Goal: Information Seeking & Learning: Learn about a topic

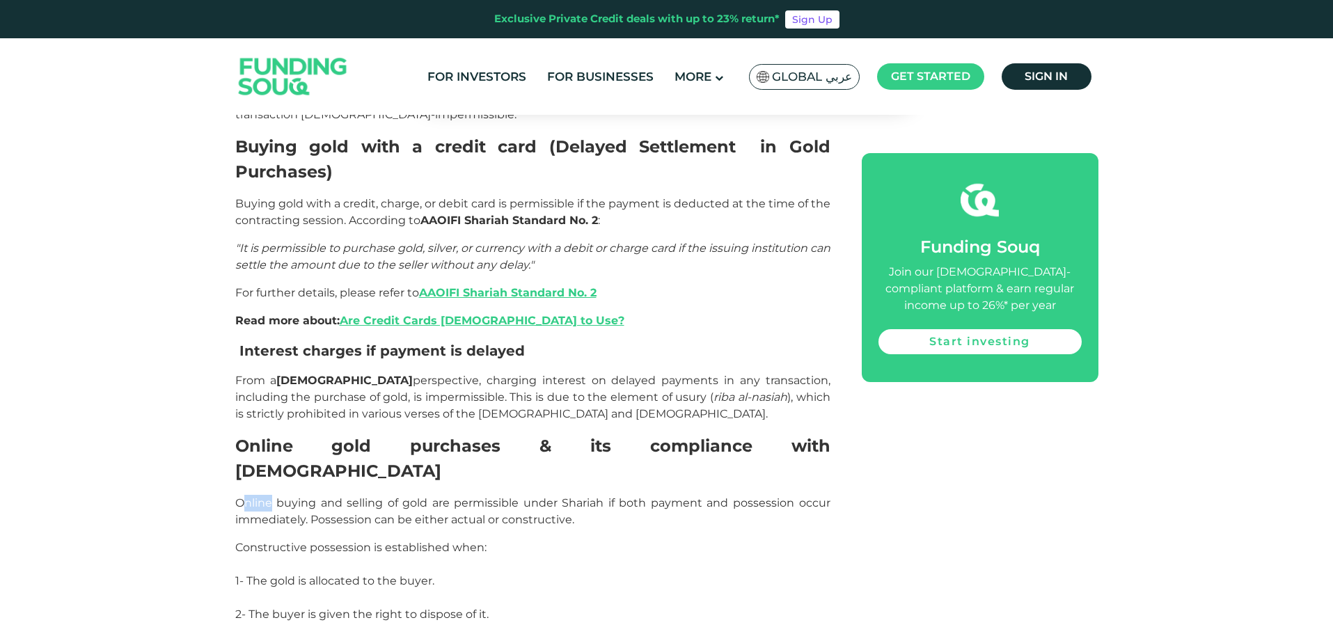
drag, startPoint x: 246, startPoint y: 355, endPoint x: 274, endPoint y: 357, distance: 27.9
click at [274, 496] on span "Online buying and selling of gold are permissible under Shariah if both payment…" at bounding box center [532, 511] width 595 height 30
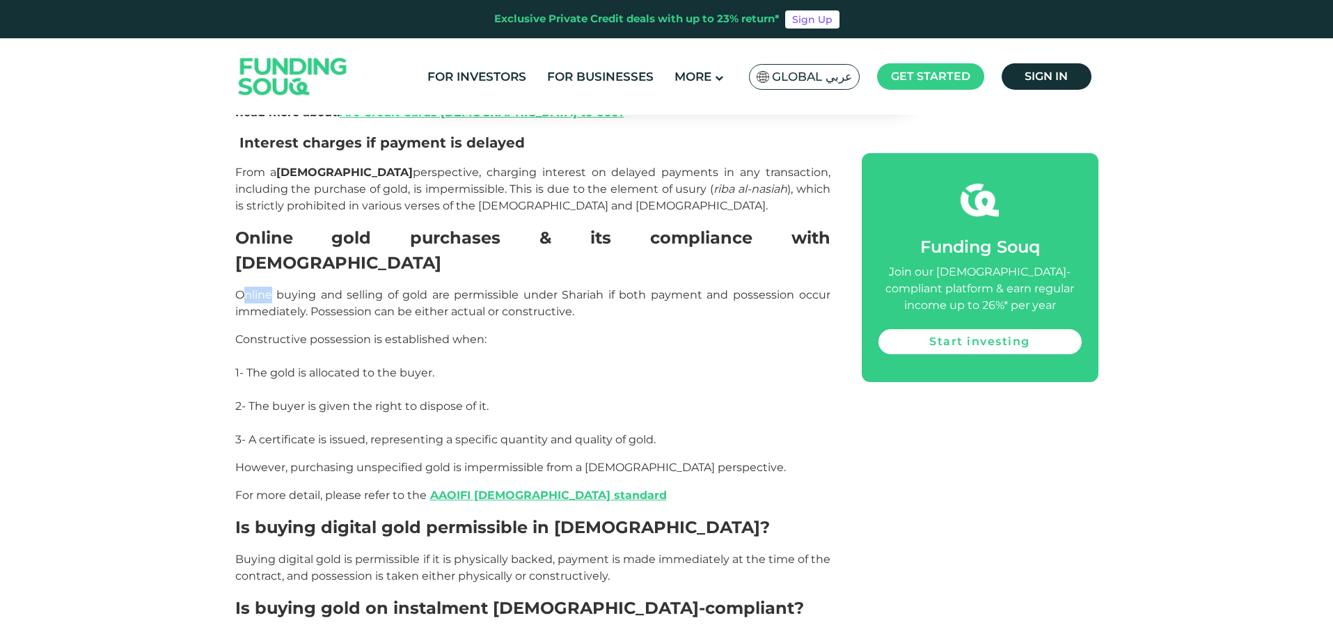
scroll to position [2062, 0]
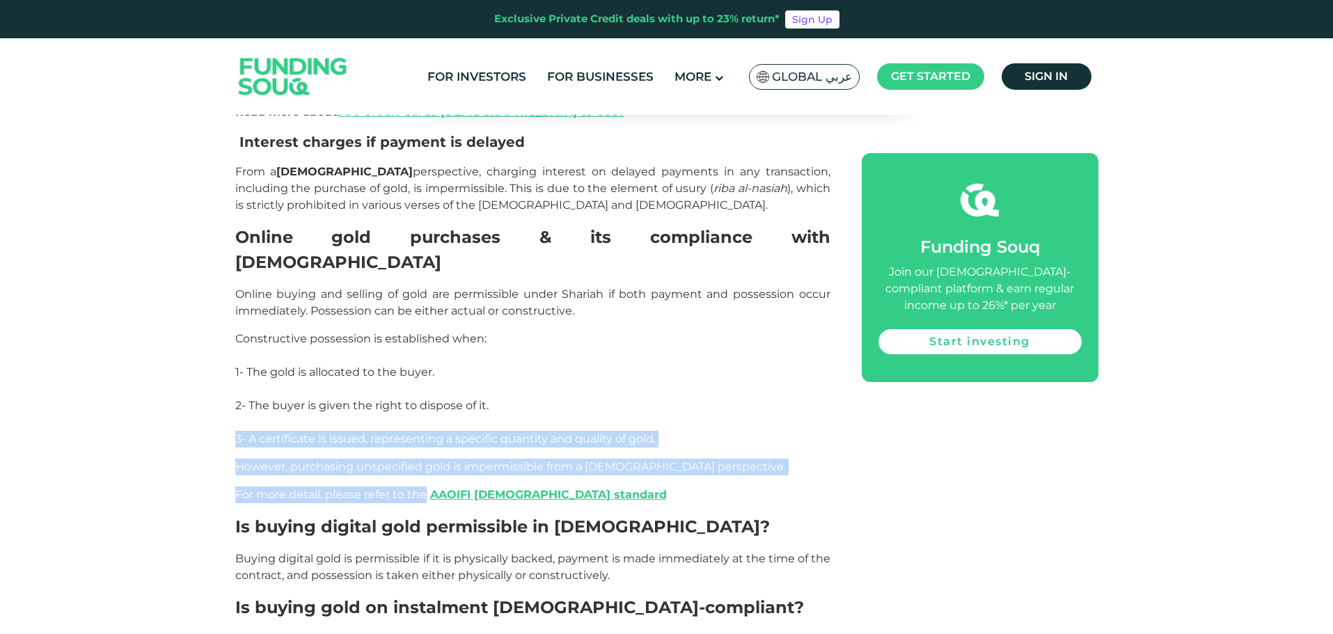
drag, startPoint x: 426, startPoint y: 353, endPoint x: 235, endPoint y: 292, distance: 200.3
click at [235, 292] on div "The Fiqh of Buying Gold Gold as a Ribawi Item in [DEMOGRAPHIC_DATA] Jurispruden…" at bounding box center [532, 48] width 595 height 2434
click at [356, 488] on span "For more detail, please refer to the AAOIFI Shariah standard" at bounding box center [451, 494] width 432 height 13
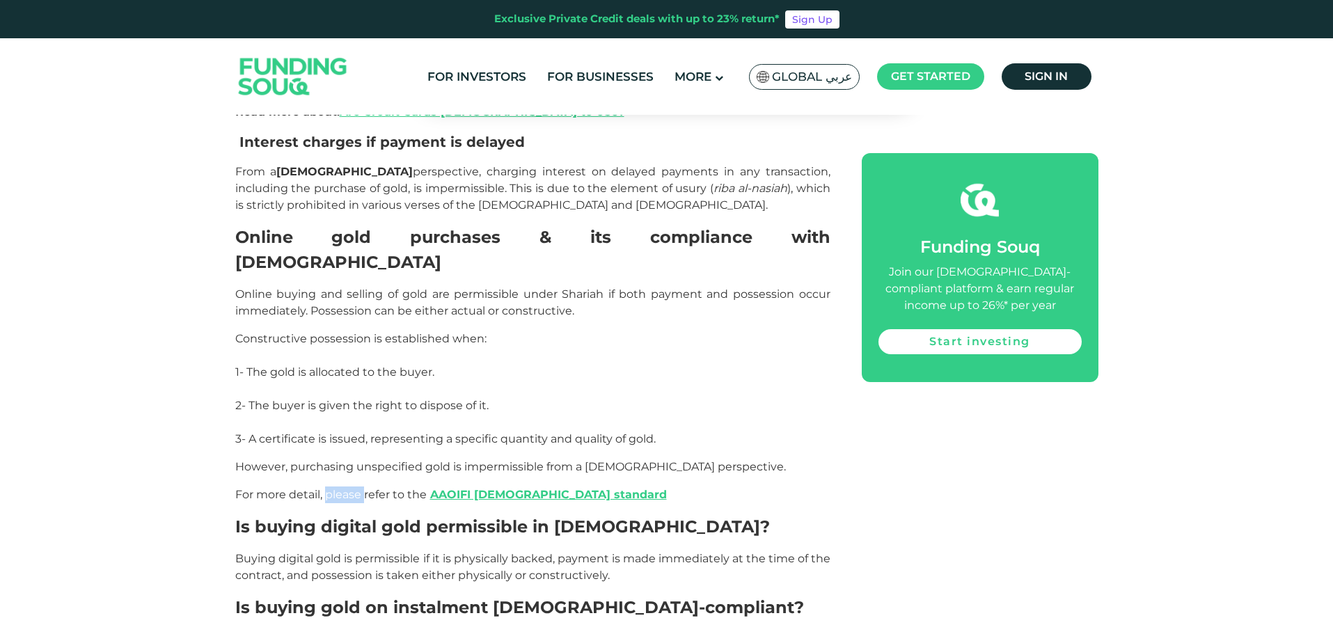
click at [356, 488] on span "For more detail, please refer to the AAOIFI Shariah standard" at bounding box center [451, 494] width 432 height 13
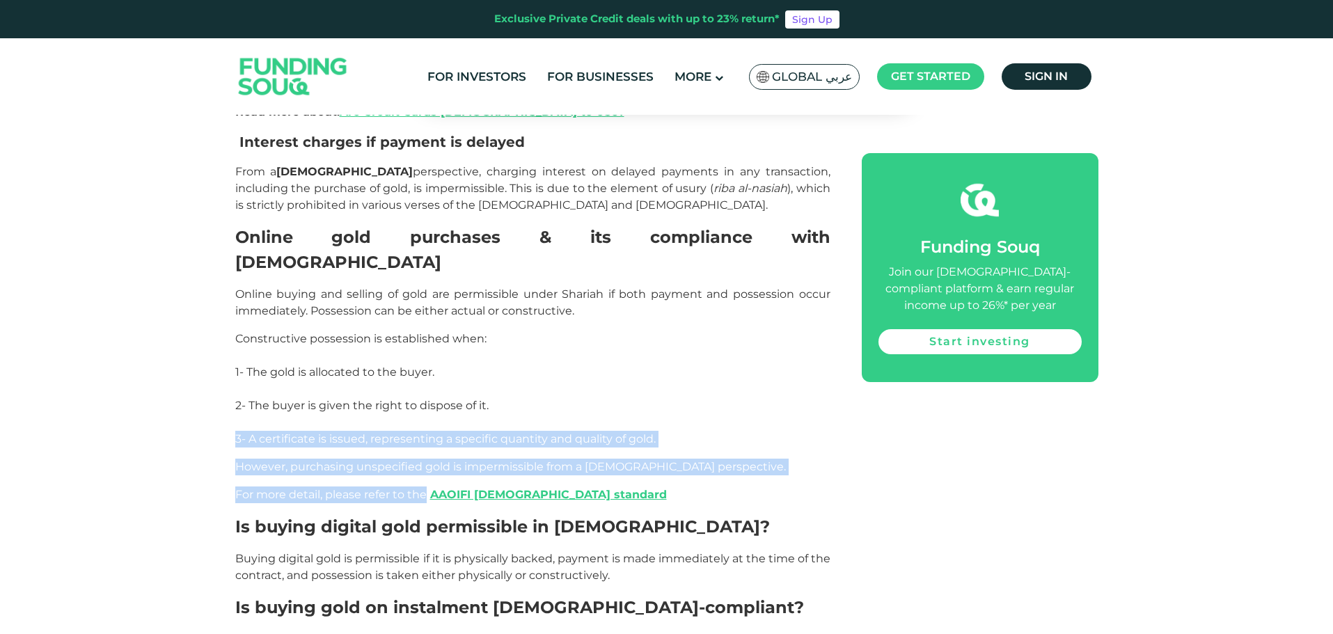
drag, startPoint x: 424, startPoint y: 350, endPoint x: 230, endPoint y: 294, distance: 201.6
click at [230, 294] on div "Home Blog Shariah Compliance 1" at bounding box center [666, 22] width 1333 height 3919
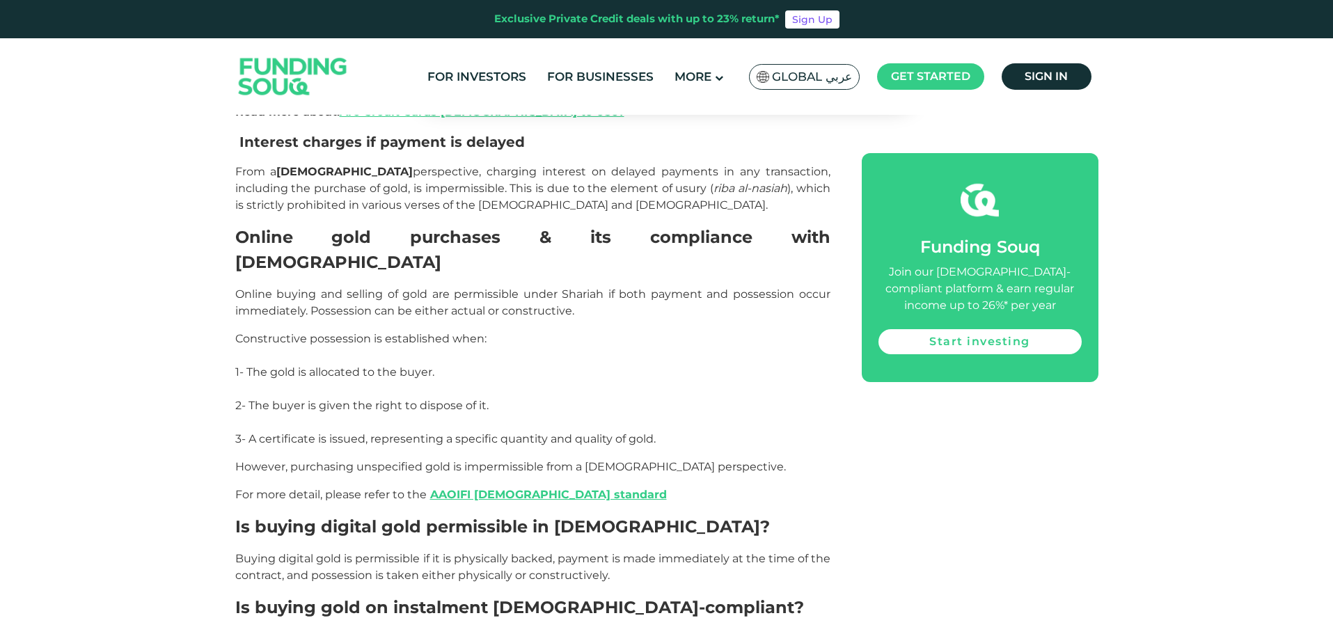
click at [486, 552] on span "Buying digital gold is permissible if it is physically backed, payment is made …" at bounding box center [532, 567] width 595 height 30
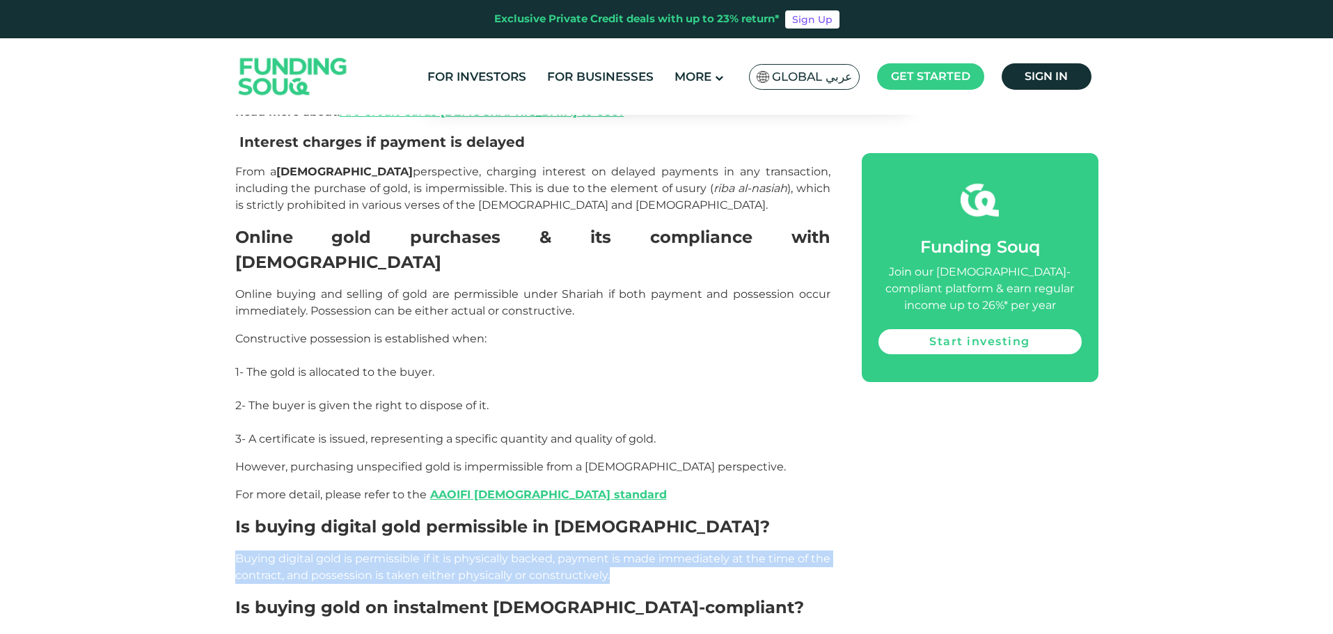
click at [486, 552] on span "Buying digital gold is permissible if it is physically backed, payment is made …" at bounding box center [532, 567] width 595 height 30
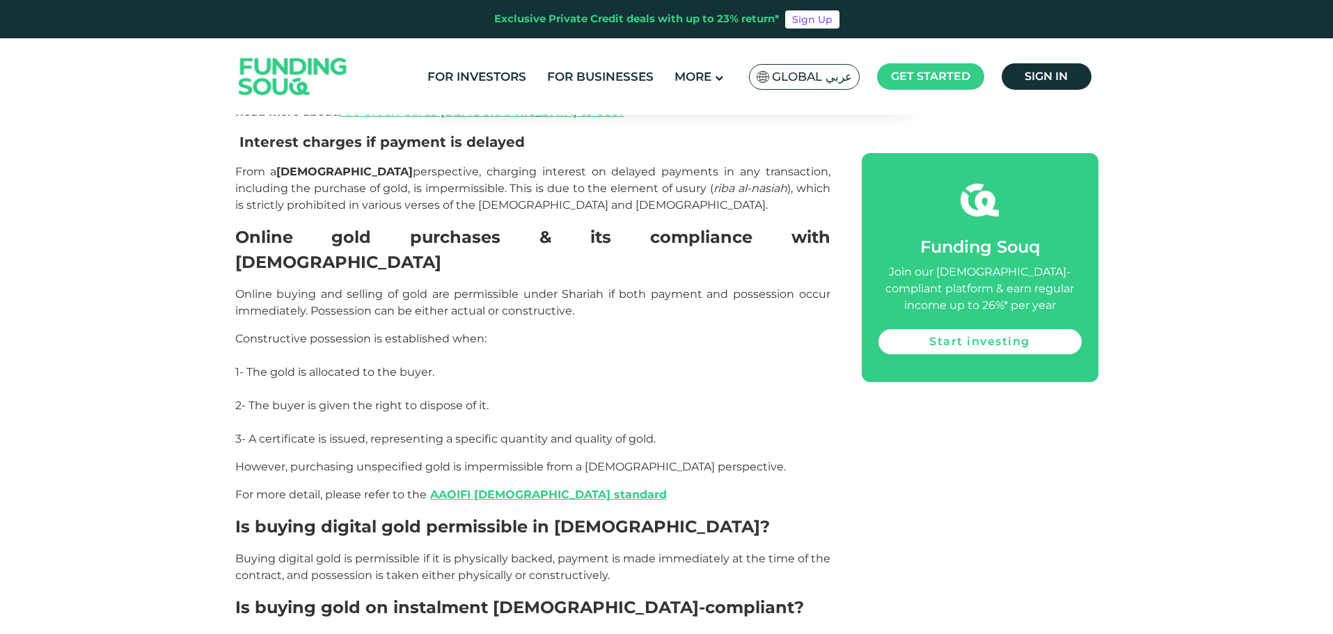
click at [437, 485] on div "The Fiqh of Buying Gold Gold as a Ribawi Item in [DEMOGRAPHIC_DATA] Jurispruden…" at bounding box center [532, 48] width 595 height 2434
click at [438, 485] on div "The Fiqh of Buying Gold Gold as a Ribawi Item in [DEMOGRAPHIC_DATA] Jurispruden…" at bounding box center [532, 48] width 595 height 2434
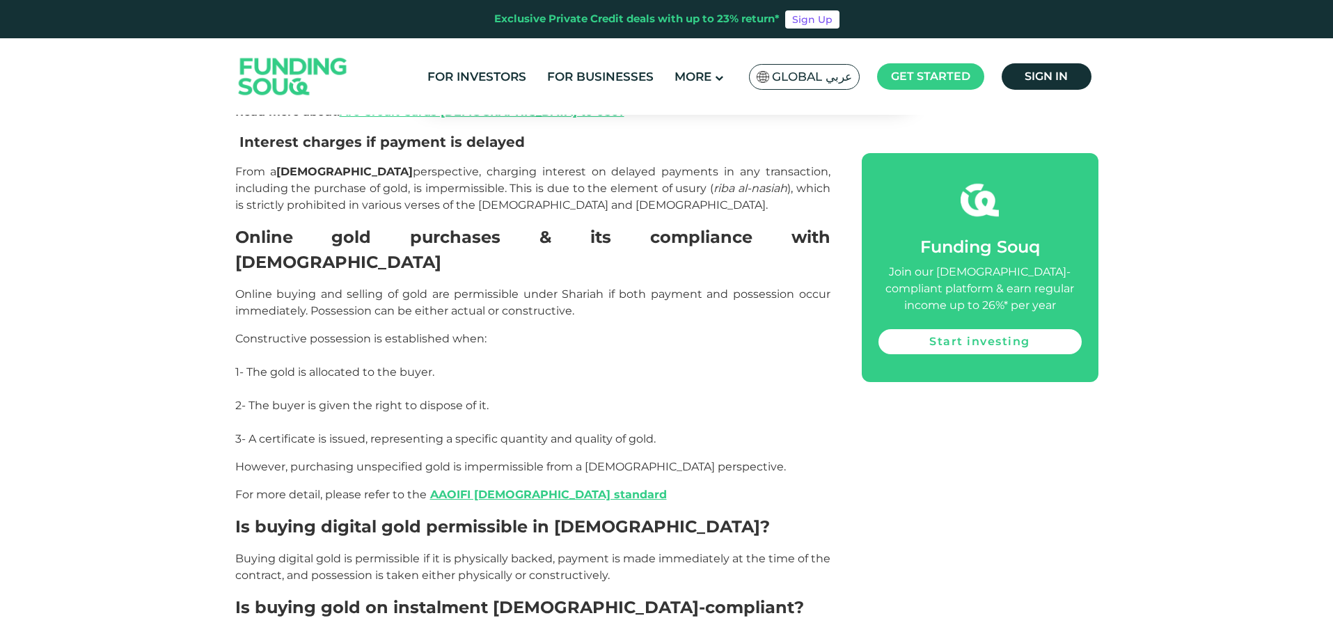
drag, startPoint x: 750, startPoint y: 558, endPoint x: 217, endPoint y: 545, distance: 533.4
click at [217, 545] on div "Home Blog Shariah Compliance 1" at bounding box center [666, 22] width 1333 height 3919
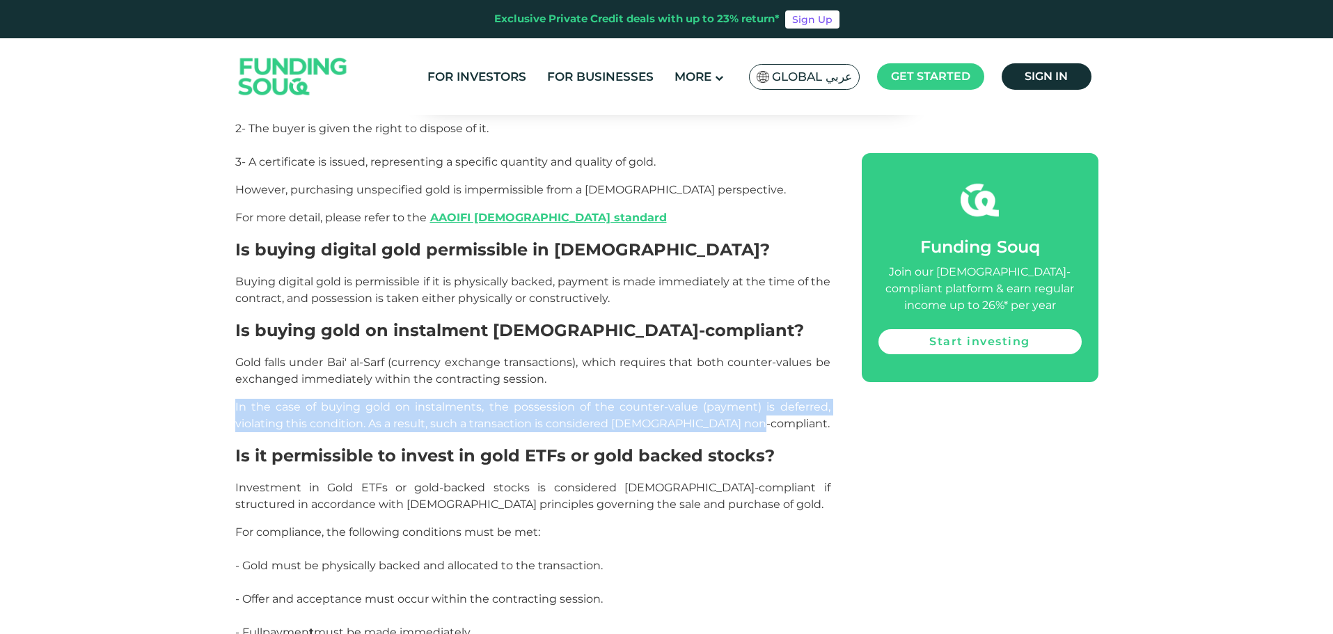
scroll to position [2340, 0]
drag, startPoint x: 485, startPoint y: 482, endPoint x: 239, endPoint y: 489, distance: 245.8
click at [239, 523] on p "For compliance, the following conditions must be met: - Gold must be physically…" at bounding box center [532, 598] width 595 height 150
click at [239, 625] on span "- Fullpaymen t must be made immediately." at bounding box center [353, 631] width 237 height 13
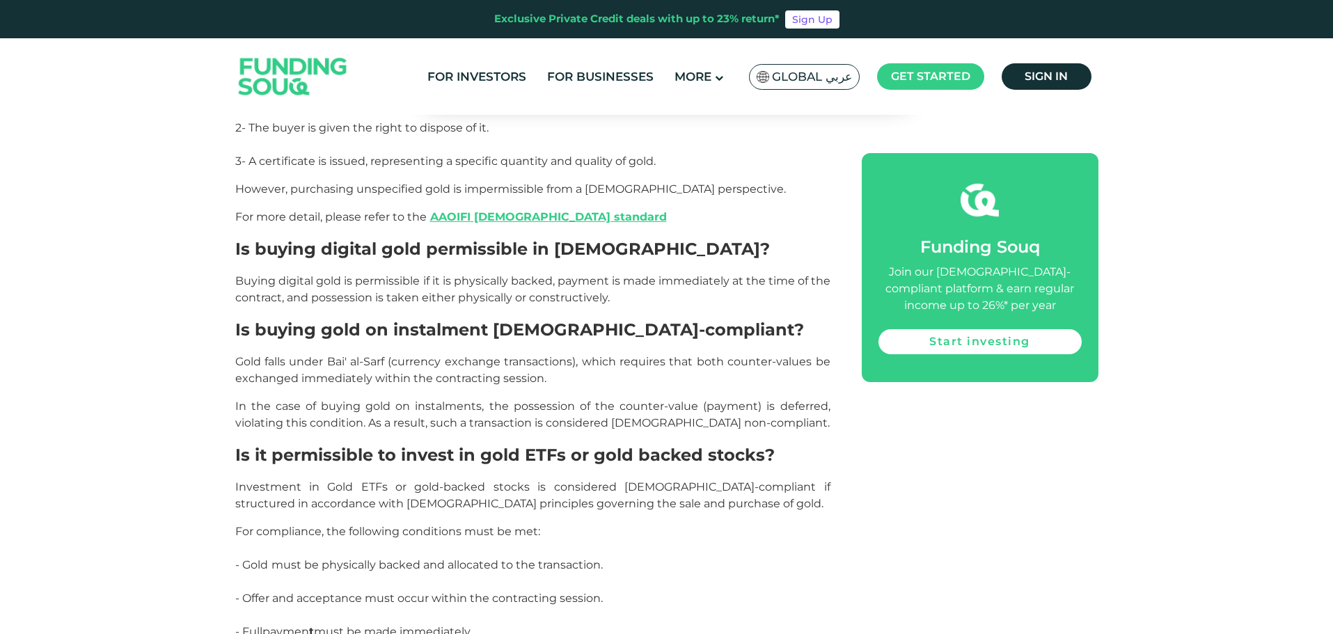
click at [239, 625] on span "- Fullpaymen t must be made immediately." at bounding box center [353, 631] width 237 height 13
drag, startPoint x: 239, startPoint y: 489, endPoint x: 468, endPoint y: 491, distance: 228.3
click at [468, 625] on span "- Fullpaymen t must be made immediately." at bounding box center [353, 631] width 237 height 13
drag, startPoint x: 473, startPoint y: 489, endPoint x: 244, endPoint y: 486, distance: 229.8
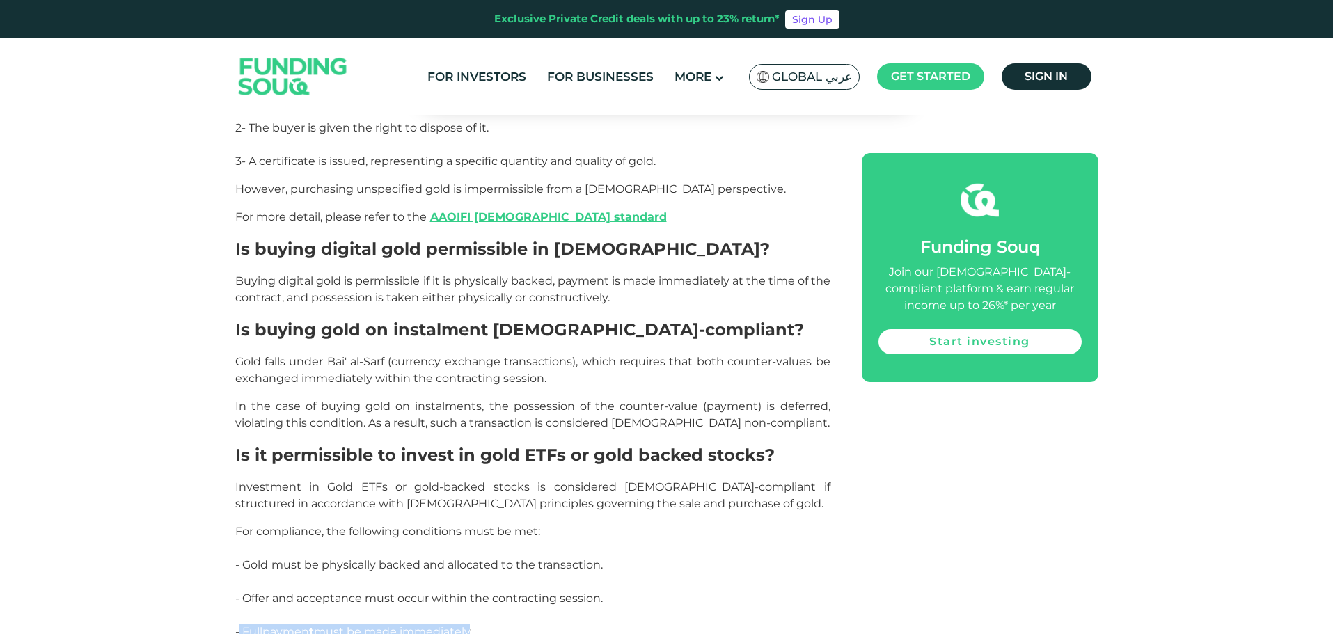
click at [244, 625] on span "- Fullpaymen t must be made immediately." at bounding box center [353, 631] width 237 height 13
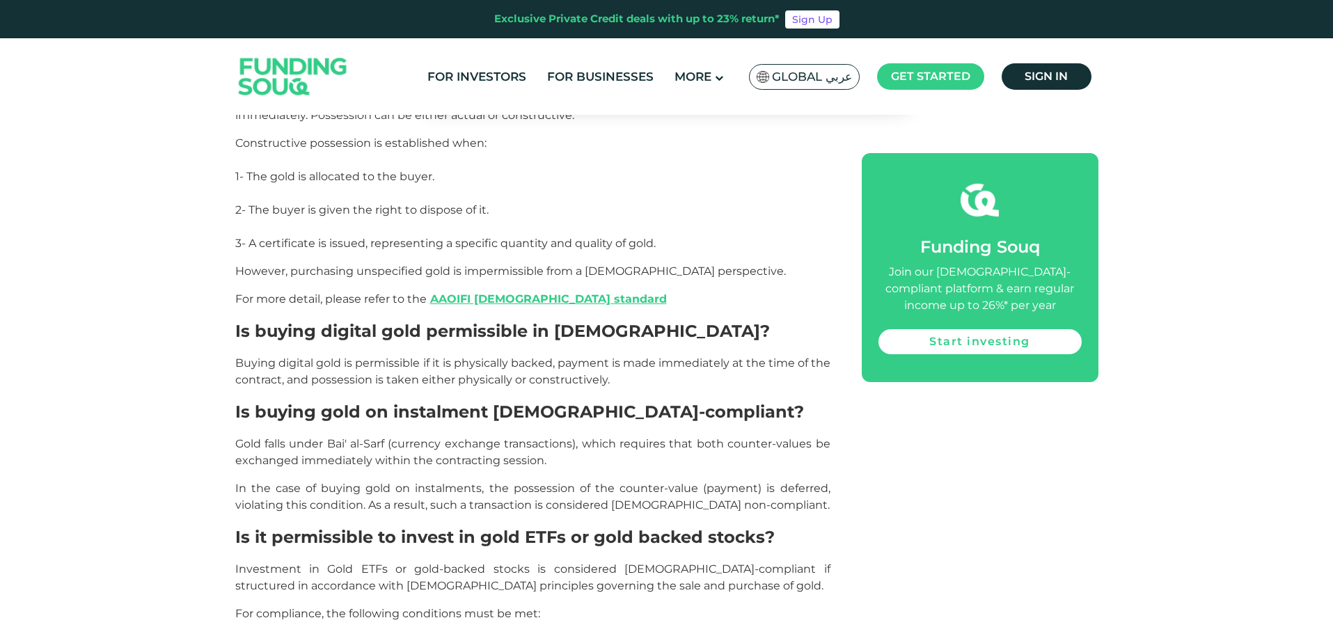
scroll to position [2131, 0]
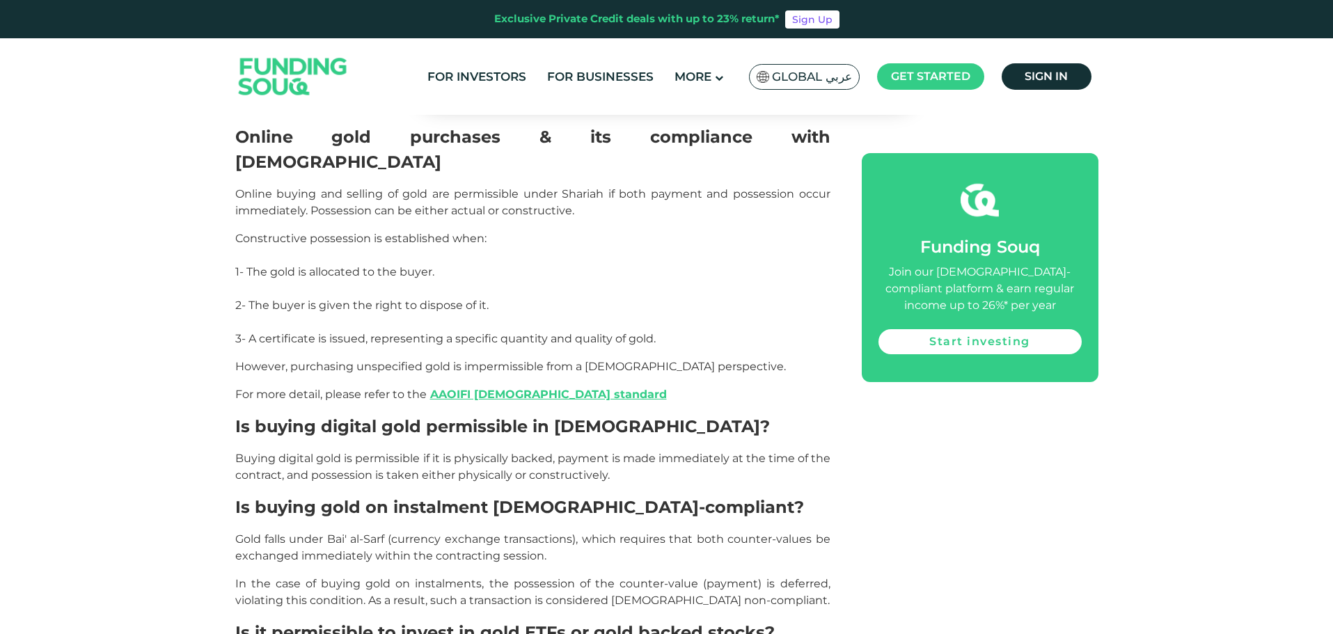
scroll to position [2164, 0]
